Goal: Find specific page/section: Locate a particular part of the current website

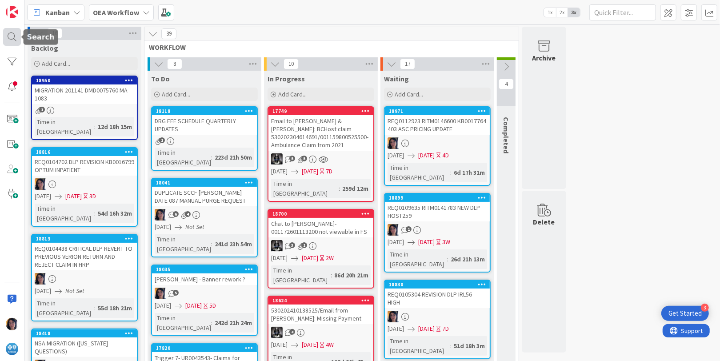
drag, startPoint x: 8, startPoint y: 36, endPoint x: 32, endPoint y: 36, distance: 23.6
click at [9, 36] on div at bounding box center [12, 37] width 18 height 18
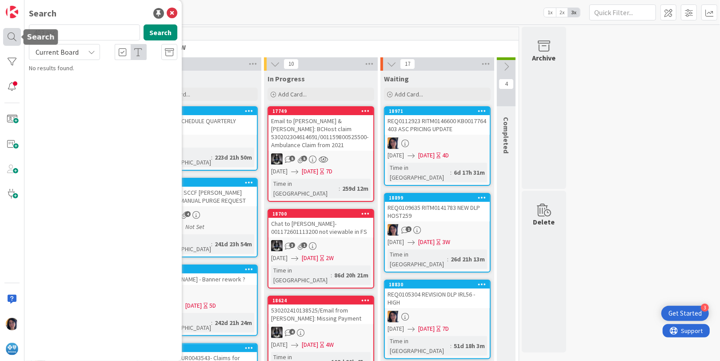
drag, startPoint x: 89, startPoint y: 30, endPoint x: 27, endPoint y: 35, distance: 62.9
click at [18, 31] on div "Search 403 asc Search Current Board No results found." at bounding box center [12, 180] width 24 height 361
type input "ur0124795"
click at [61, 55] on span "Current Board" at bounding box center [57, 52] width 43 height 9
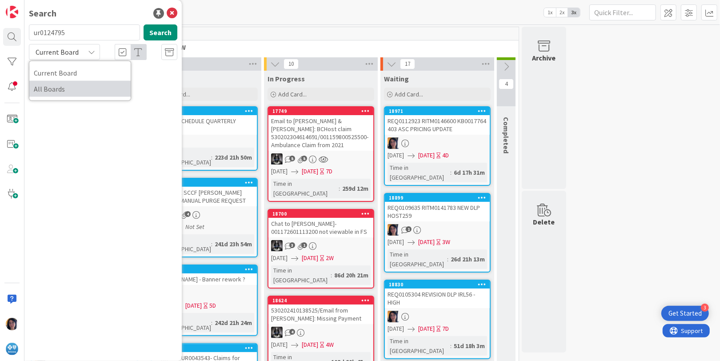
click at [59, 85] on span "All Boards" at bounding box center [80, 88] width 92 height 13
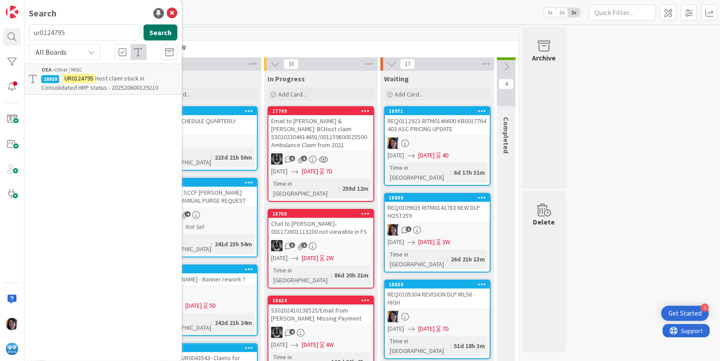
click at [161, 32] on button "Search" at bounding box center [161, 32] width 34 height 16
click at [89, 78] on mark "UR0124795" at bounding box center [79, 78] width 32 height 9
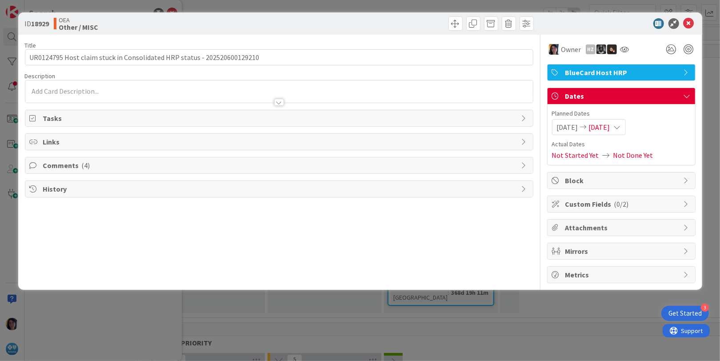
click at [62, 165] on span "Comments ( 4 )" at bounding box center [280, 165] width 474 height 11
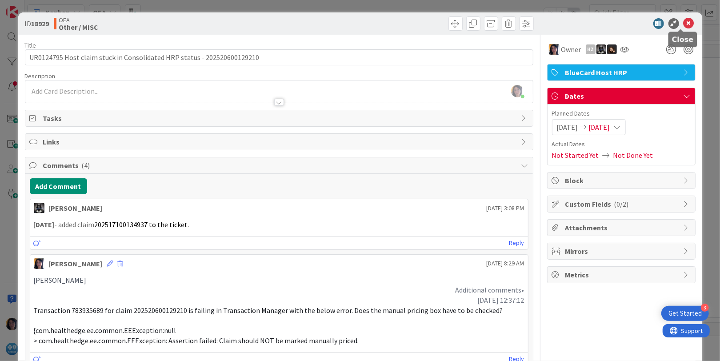
click at [675, 23] on div at bounding box center [616, 23] width 157 height 11
click at [684, 23] on icon at bounding box center [689, 23] width 11 height 11
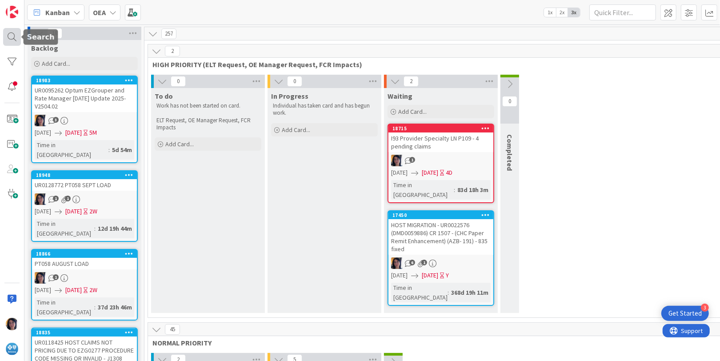
click at [14, 40] on div at bounding box center [12, 37] width 18 height 18
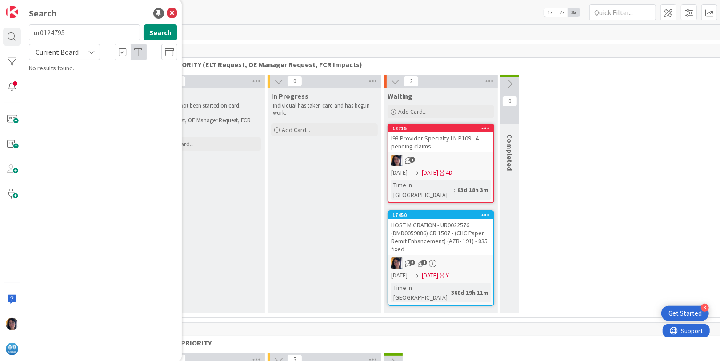
click at [45, 30] on input "ur0124795" at bounding box center [84, 32] width 111 height 16
type input "UR0107498"
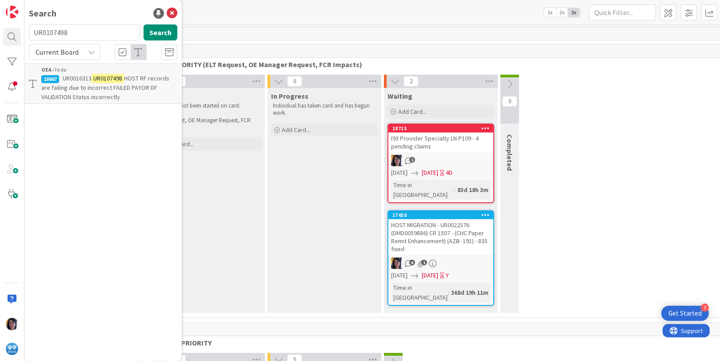
click at [51, 97] on span "HOST RF records are failing due to incorrect FAILED PAYOR DF VALIDATION Status …" at bounding box center [105, 87] width 128 height 27
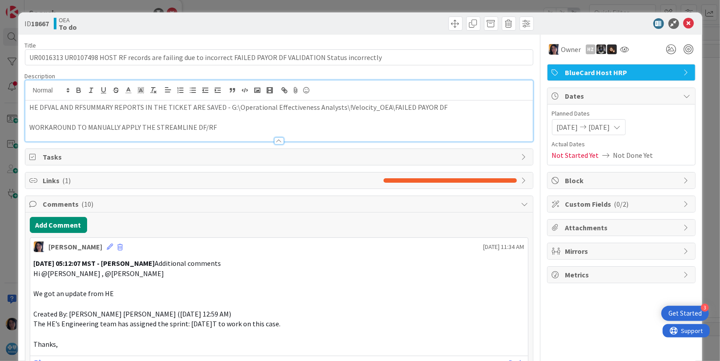
click at [160, 91] on div "HE DFVAL AND RFSUMMARY REPORTS IN THE TICKET ARE SAVED - G:\Operational Effecti…" at bounding box center [279, 110] width 508 height 61
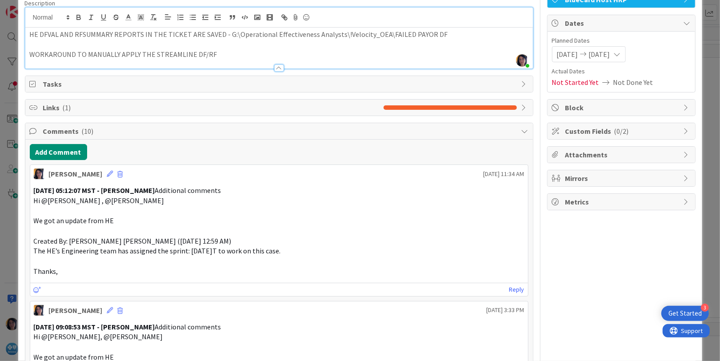
scroll to position [56, 0]
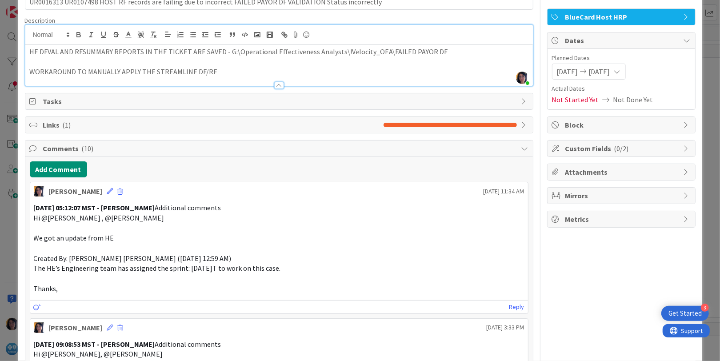
click at [346, 209] on p "[DATE] 05:12:07 MST - [PERSON_NAME] Additional comments" at bounding box center [279, 208] width 491 height 10
